Goal: Task Accomplishment & Management: Manage account settings

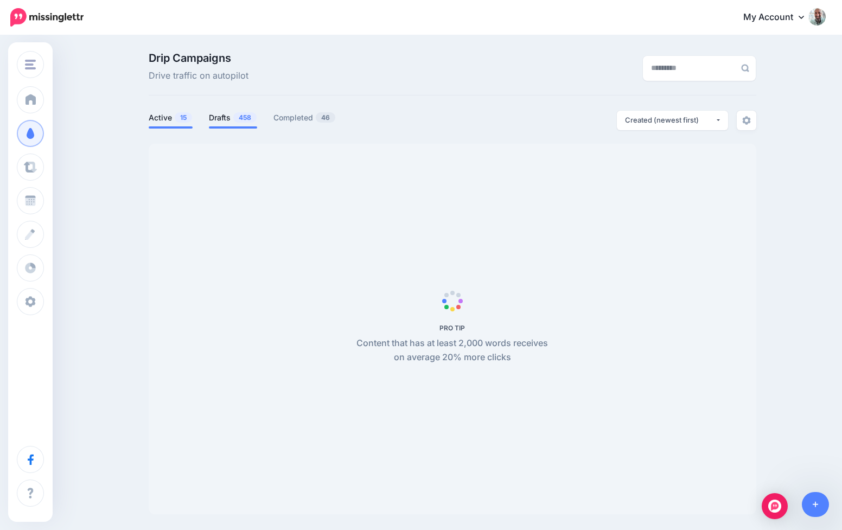
click at [226, 119] on link "Drafts 458" at bounding box center [233, 117] width 48 height 13
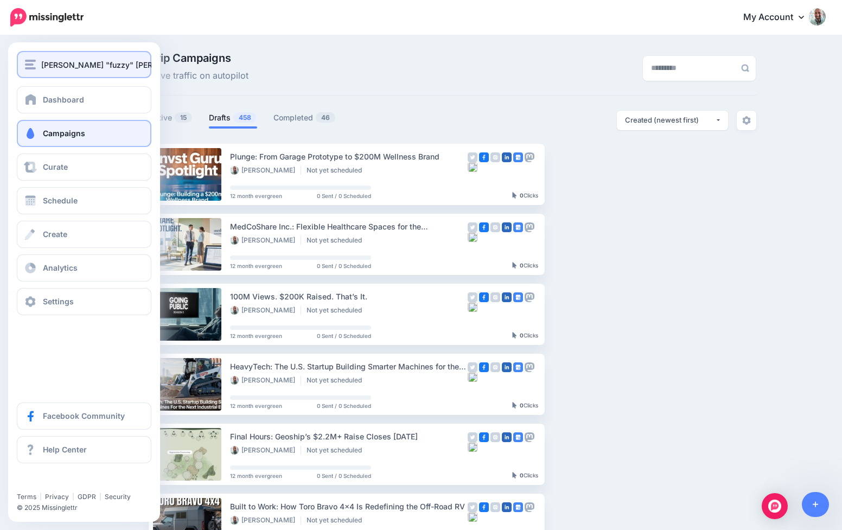
click at [39, 66] on div "[PERSON_NAME] "fuzzy" [PERSON_NAME]" at bounding box center [84, 65] width 118 height 12
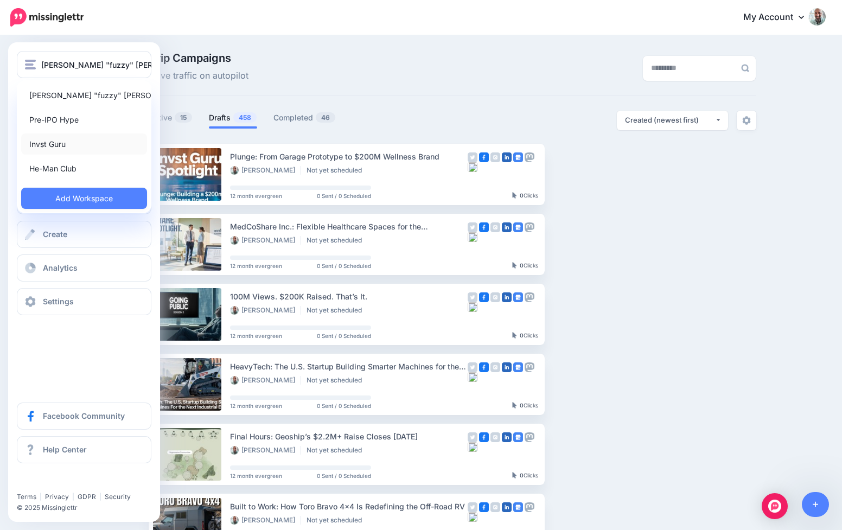
click at [53, 141] on link "Invst Guru" at bounding box center [84, 143] width 126 height 21
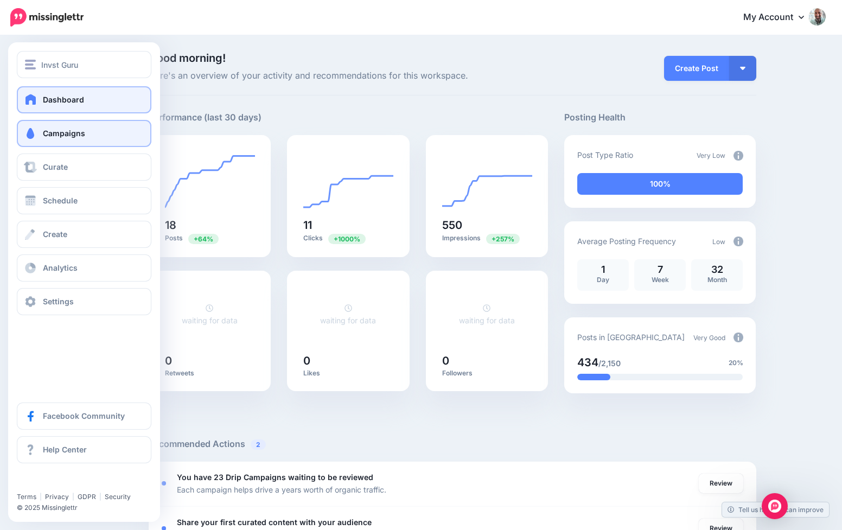
click at [36, 132] on span at bounding box center [30, 133] width 14 height 11
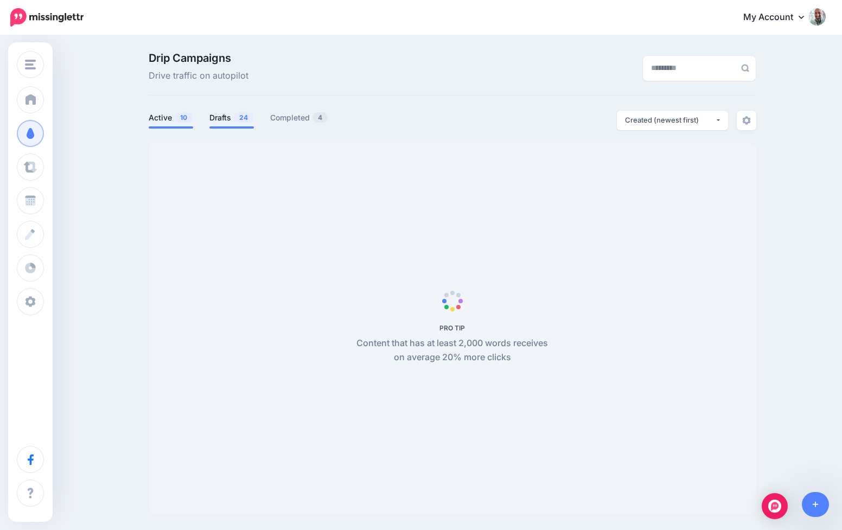
click at [211, 118] on link "Drafts 24" at bounding box center [231, 117] width 44 height 13
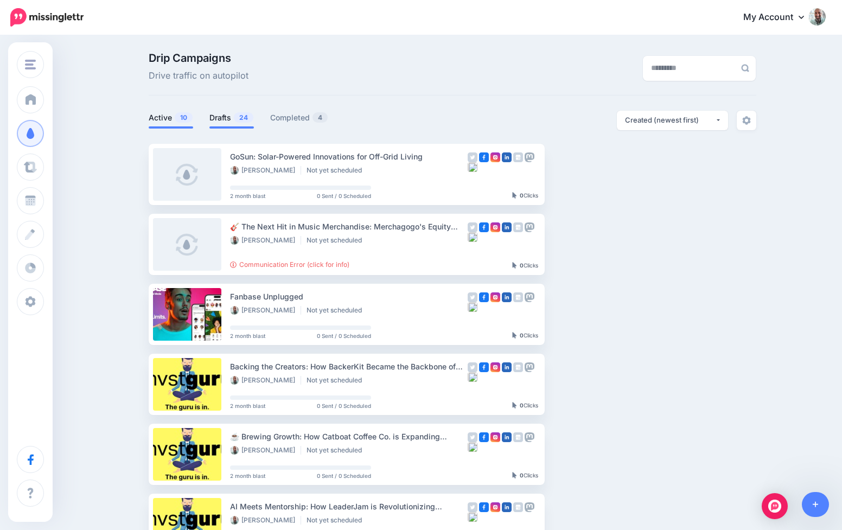
click at [178, 117] on span "10" at bounding box center [184, 117] width 18 height 10
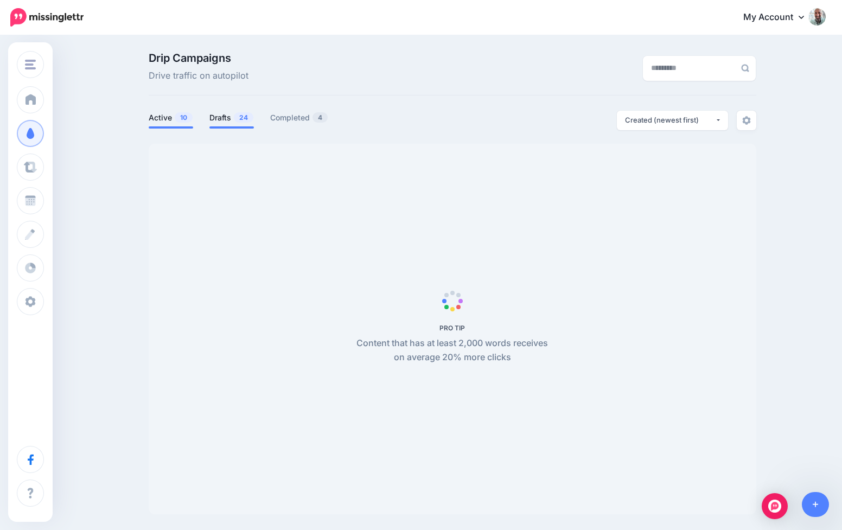
click at [237, 114] on span "24" at bounding box center [244, 117] width 20 height 10
